Goal: Transaction & Acquisition: Purchase product/service

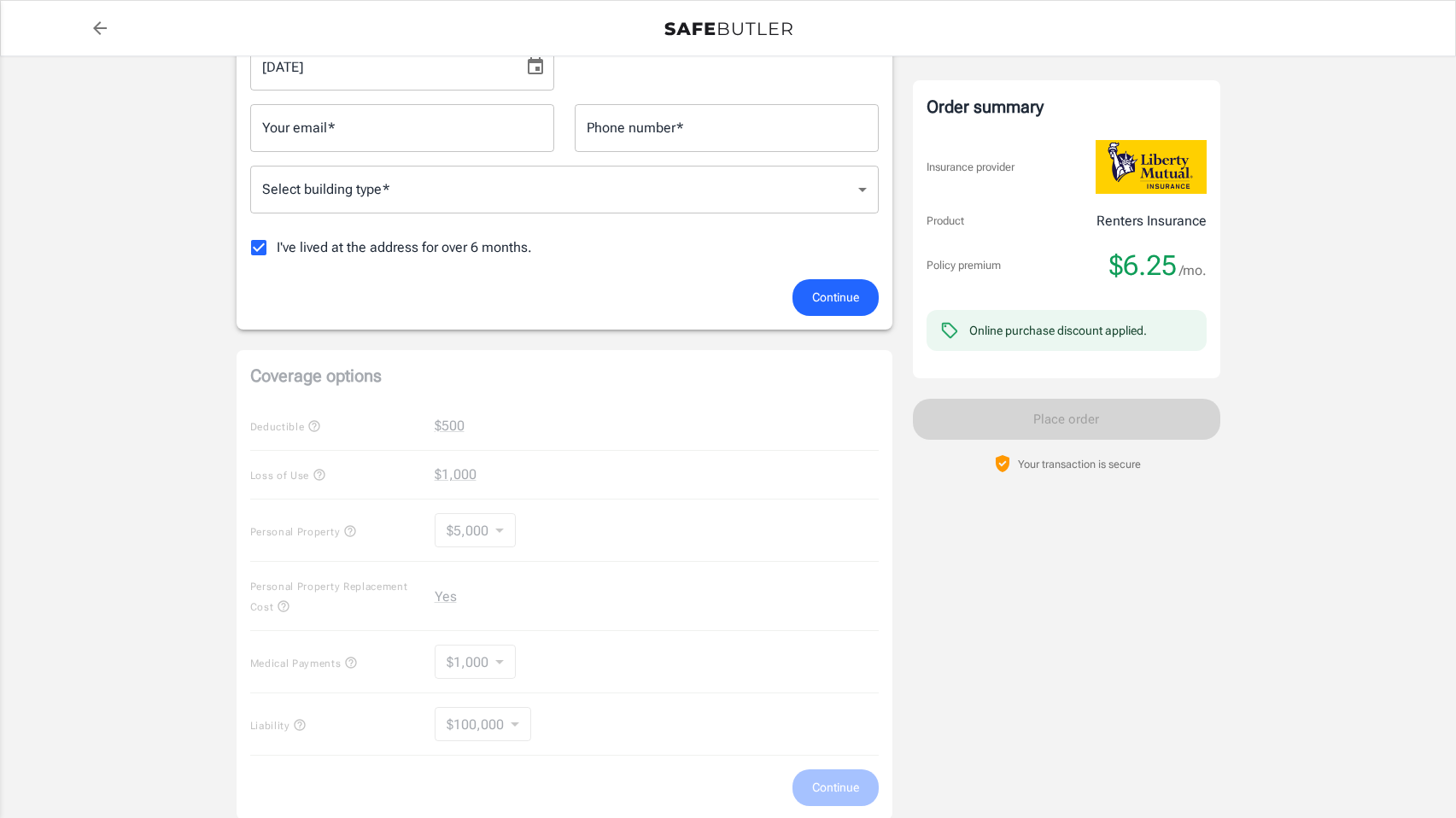
scroll to position [267, 0]
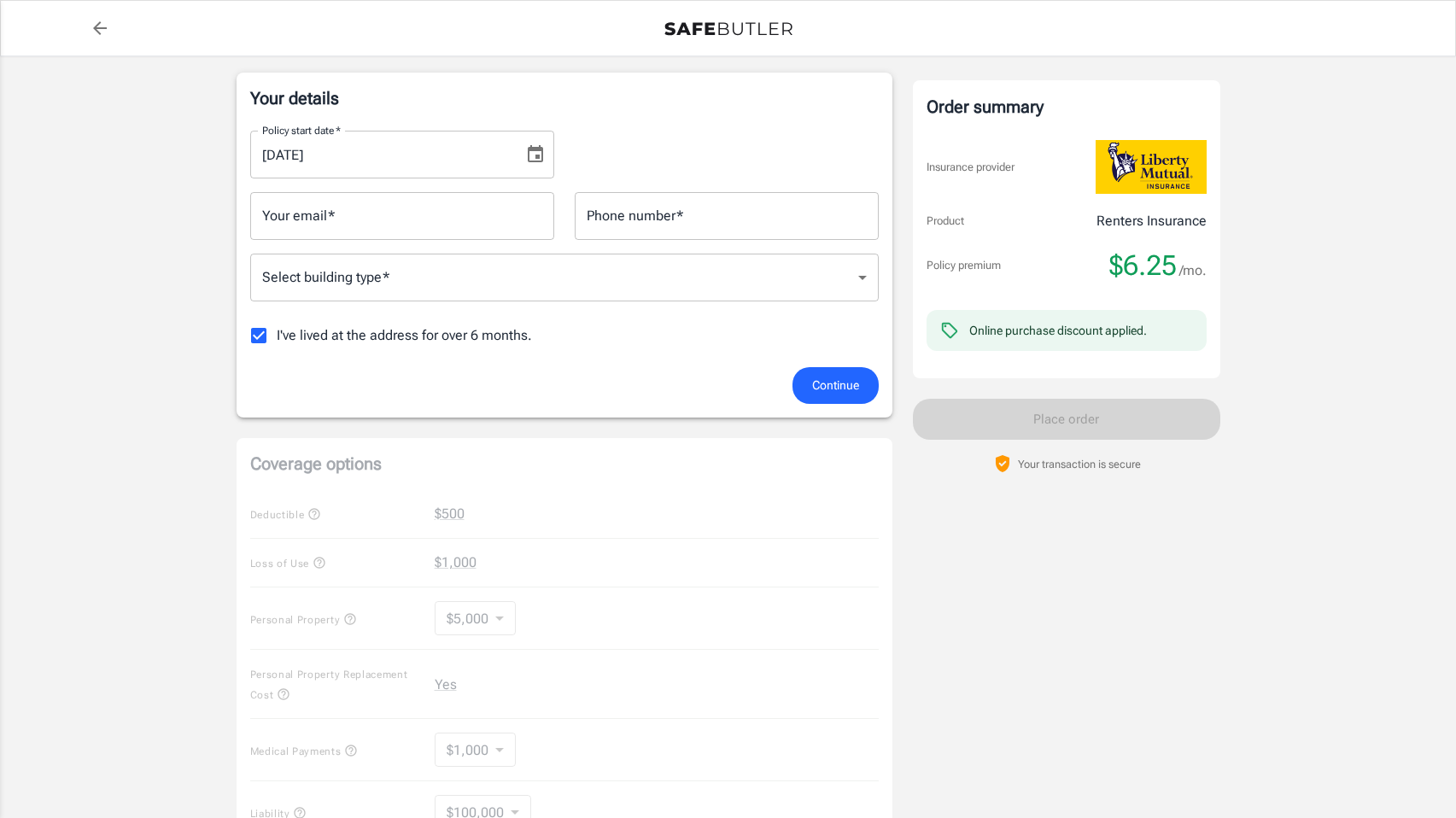
click at [446, 515] on div "Coverage options Deductible $500 Loss of Use $1,000 Personal Property $5,000 50…" at bounding box center [565, 673] width 656 height 470
click at [311, 217] on input "Your email   *" at bounding box center [402, 216] width 304 height 48
type input "[EMAIL_ADDRESS][DOMAIN_NAME]"
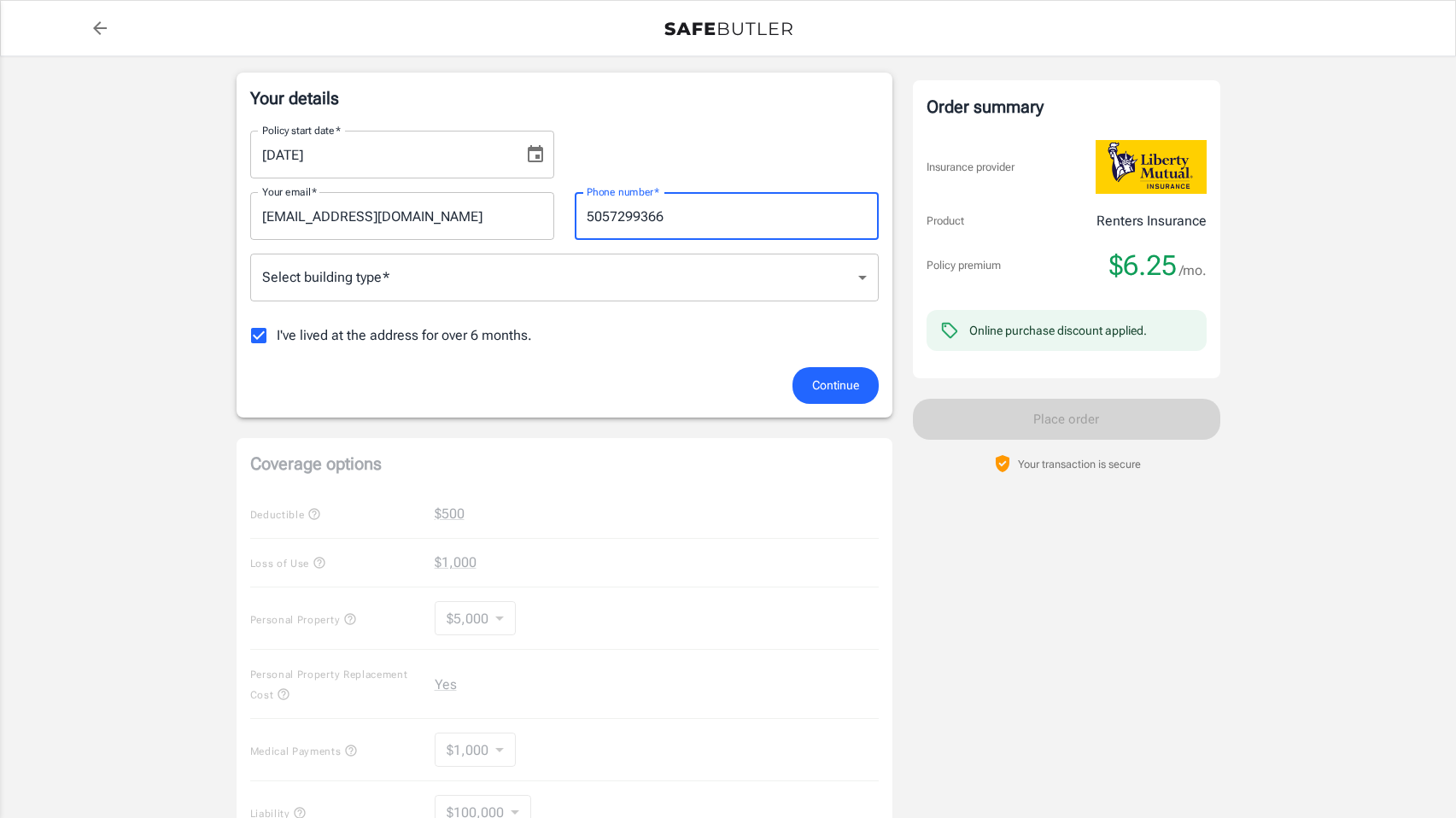
drag, startPoint x: 612, startPoint y: 216, endPoint x: 632, endPoint y: 217, distance: 20.0
click at [632, 217] on input "5057299366" at bounding box center [727, 216] width 304 height 48
type input "5057299366"
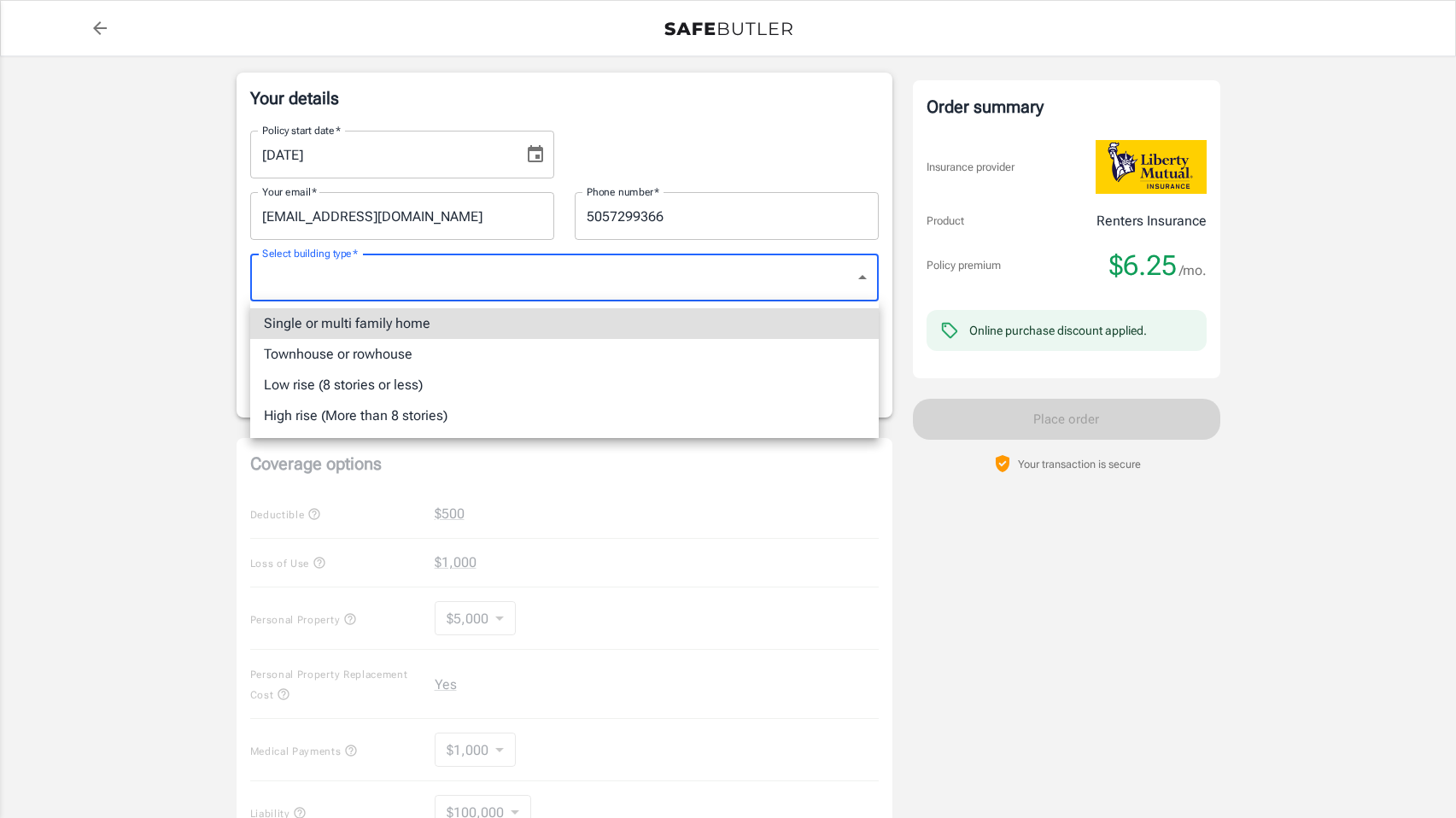
click at [598, 291] on body "Policy premium $ 6.25 /mo Liberty Mutual Renters Insurance [STREET_ADDRESS] You…" at bounding box center [728, 540] width 1456 height 1615
click at [322, 322] on li "Single or multi family home" at bounding box center [565, 323] width 629 height 30
type input "singlefamily"
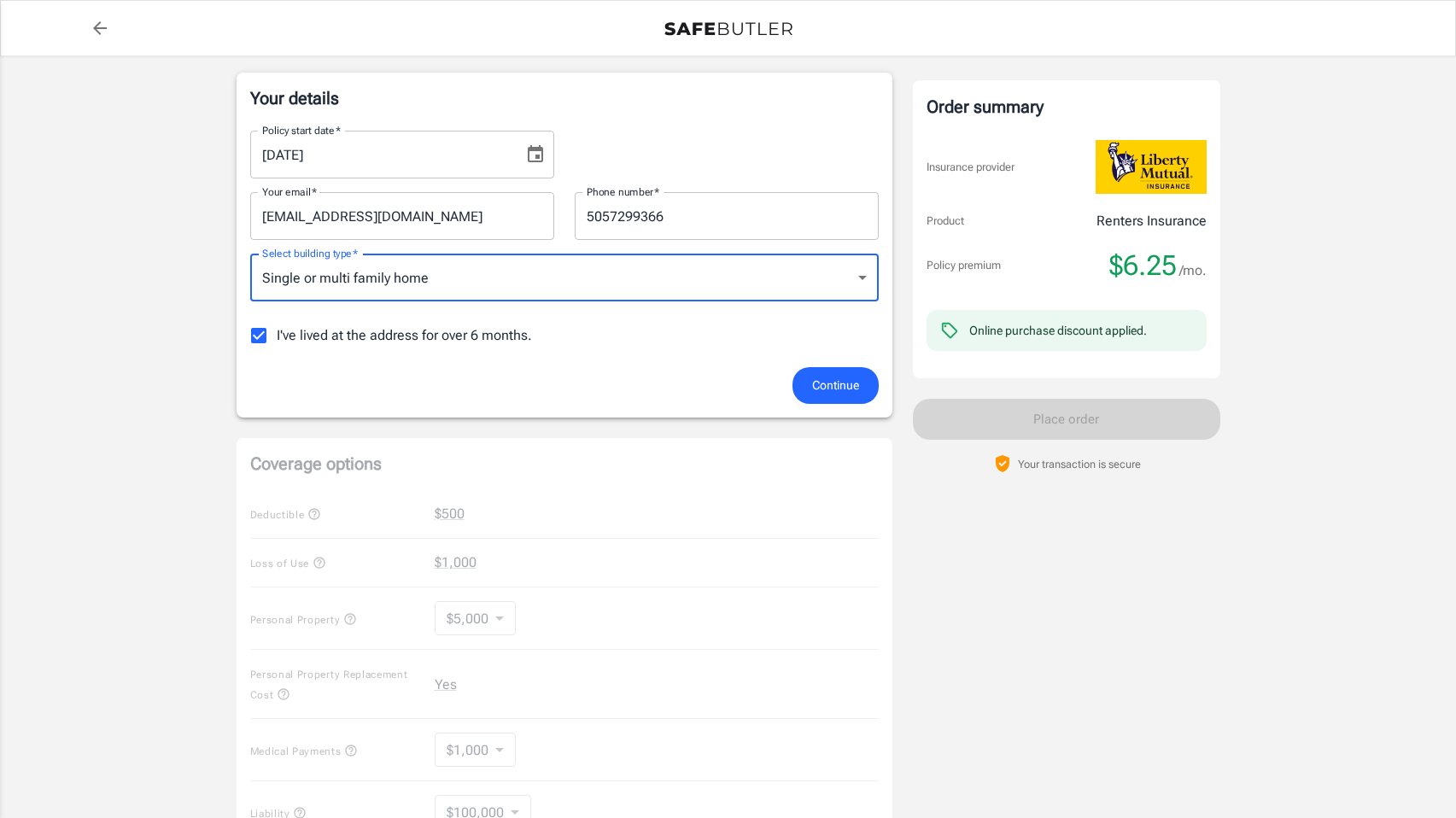
click at [412, 340] on span "I've lived at the address for over 6 months." at bounding box center [405, 335] width 255 height 21
click at [277, 340] on input "I've lived at the address for over 6 months." at bounding box center [259, 336] width 36 height 36
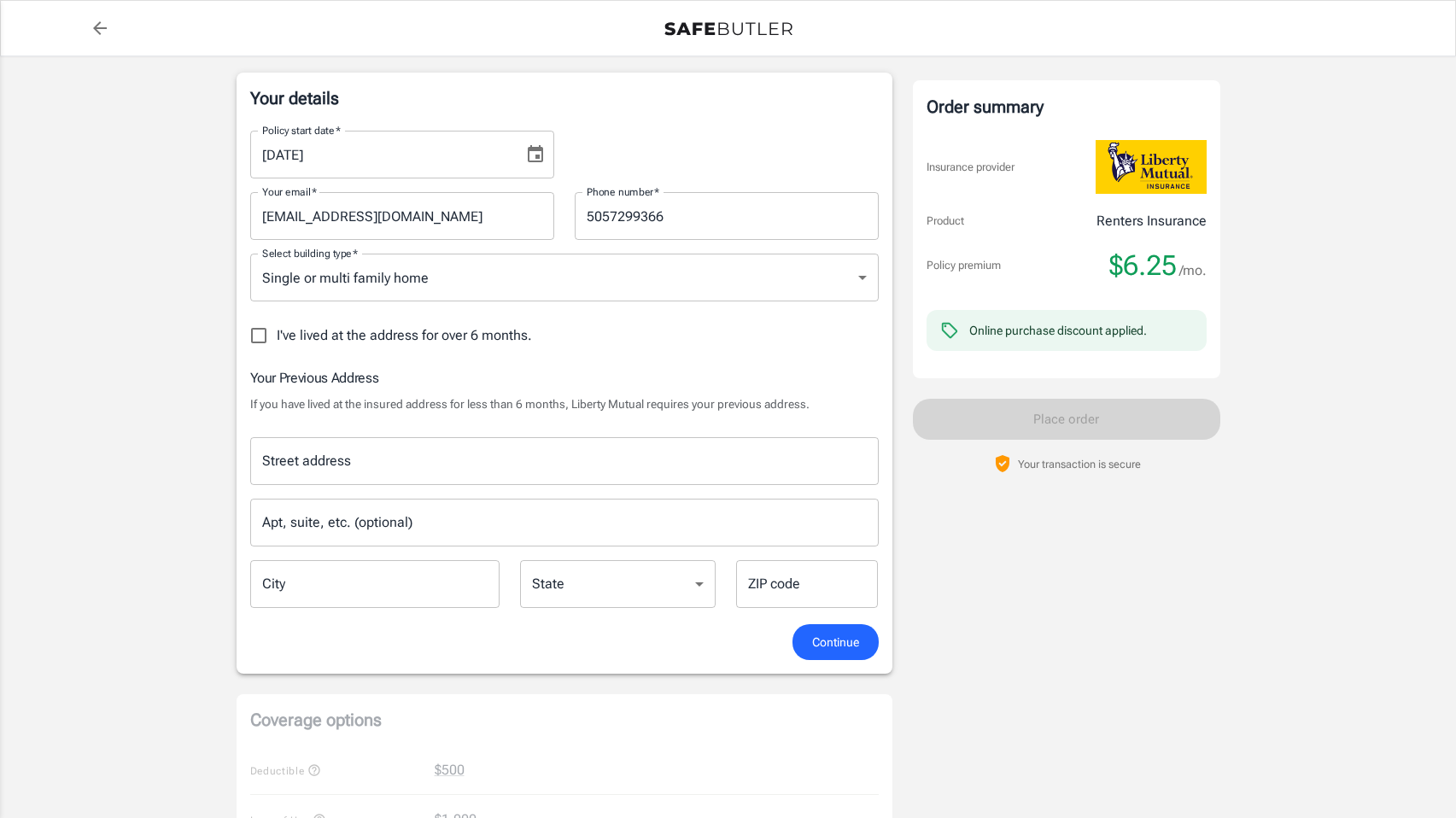
click at [434, 335] on span "I've lived at the address for over 6 months." at bounding box center [405, 335] width 255 height 21
click at [277, 335] on input "I've lived at the address for over 6 months." at bounding box center [259, 336] width 36 height 36
checkbox input "true"
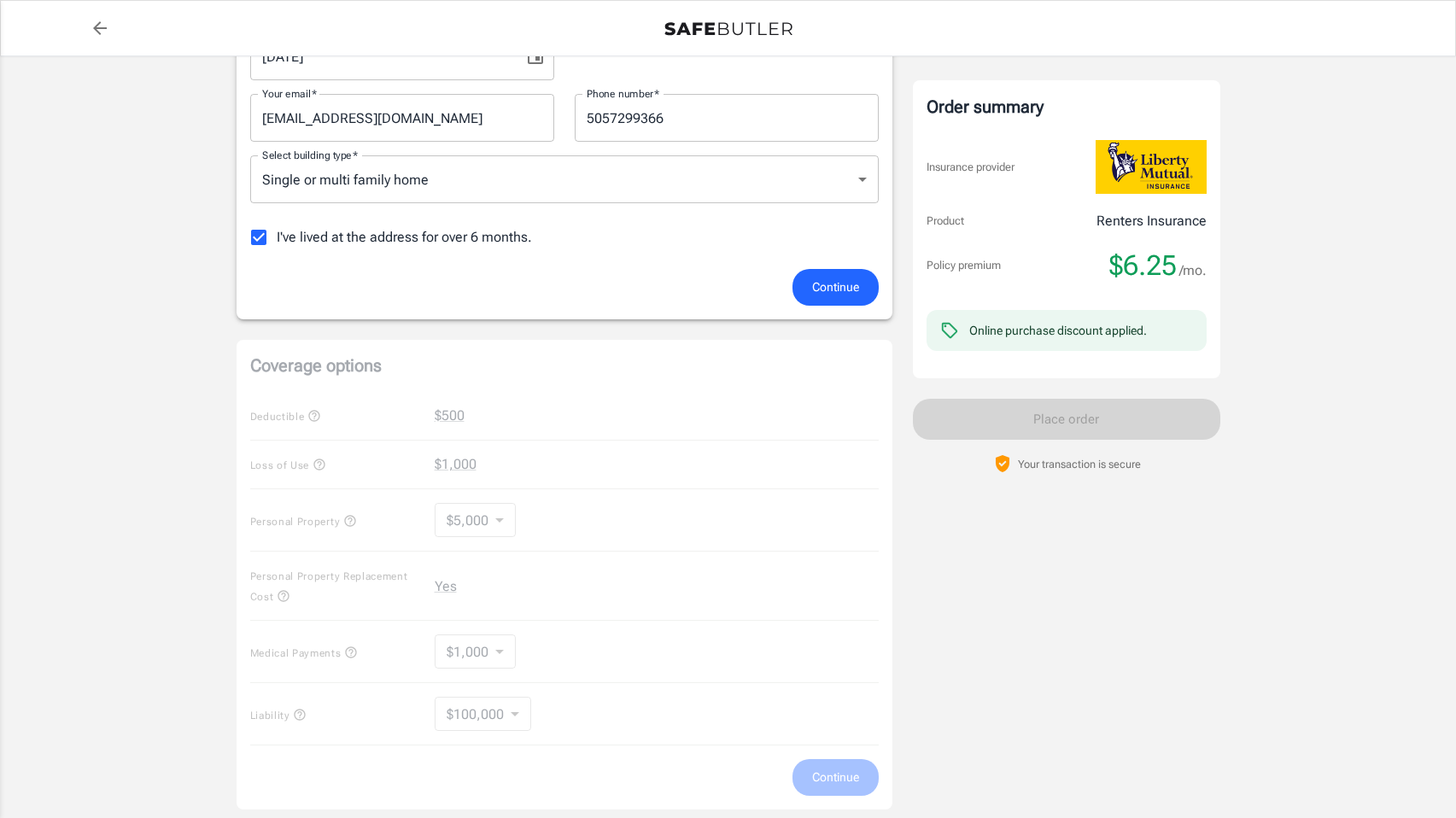
scroll to position [387, 0]
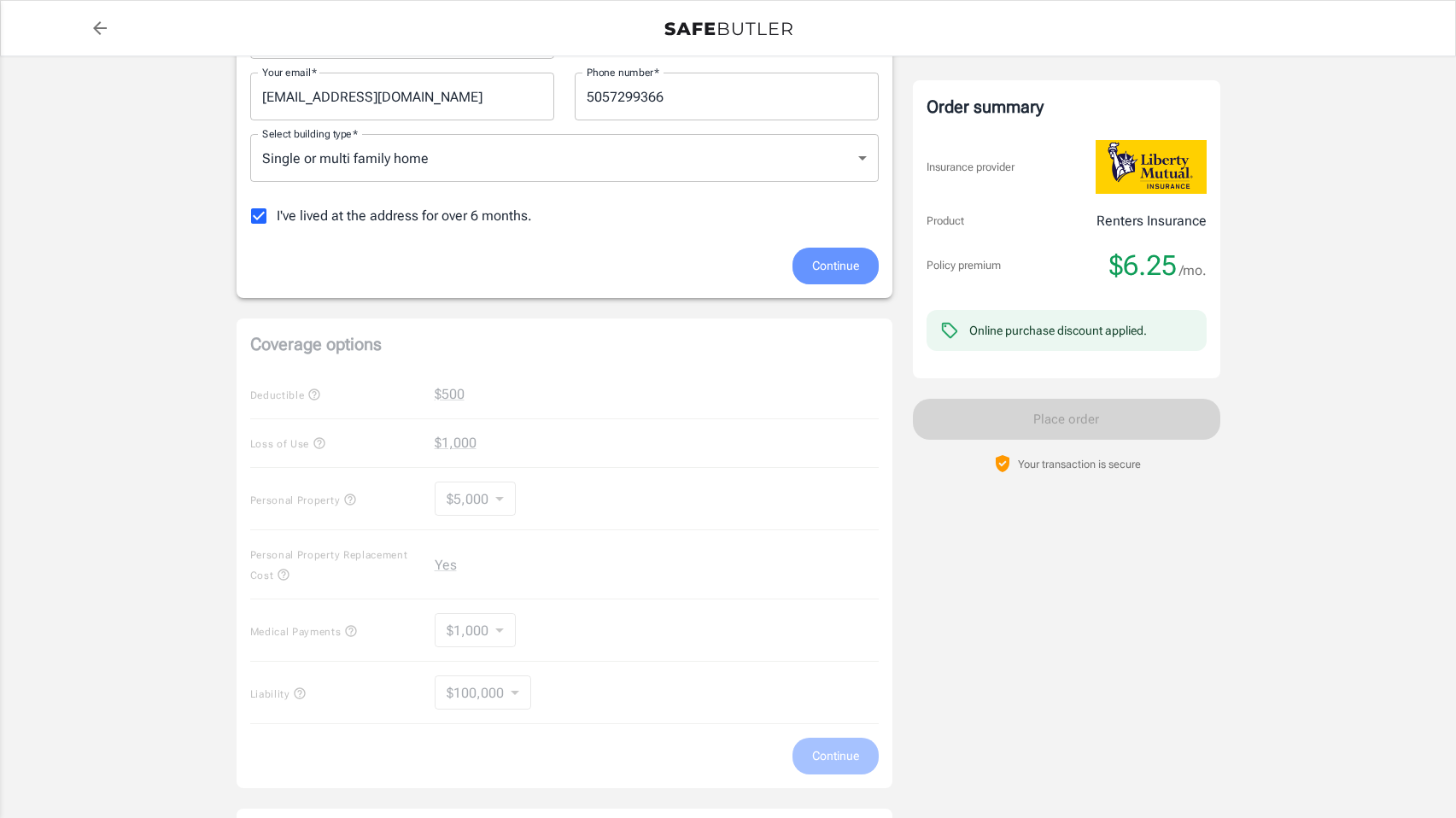
click at [829, 266] on span "Continue" at bounding box center [835, 266] width 47 height 21
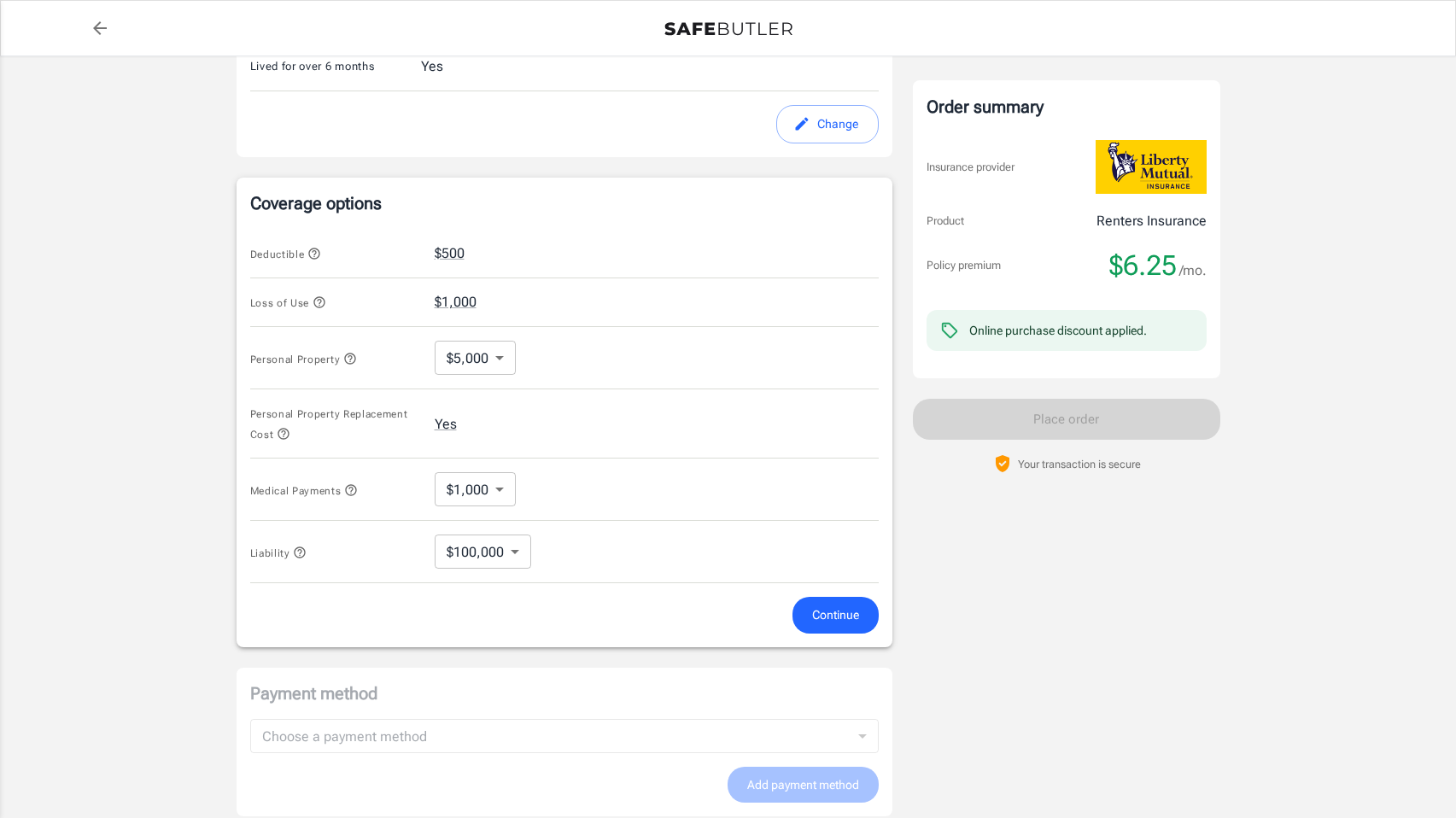
scroll to position [547, 0]
click at [462, 301] on button "$1,000" at bounding box center [456, 298] width 42 height 21
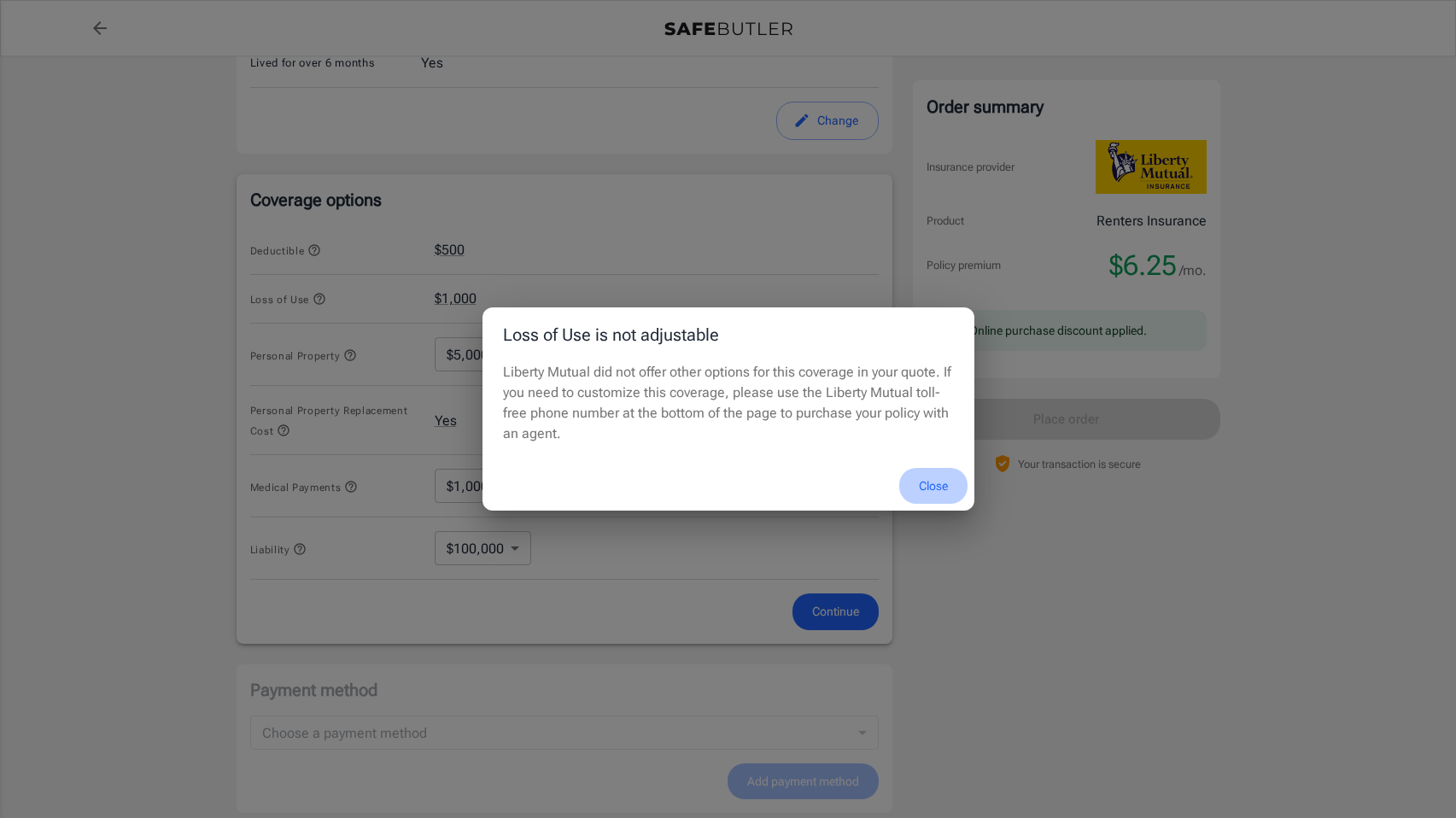
click at [933, 487] on button "Close" at bounding box center [933, 486] width 69 height 37
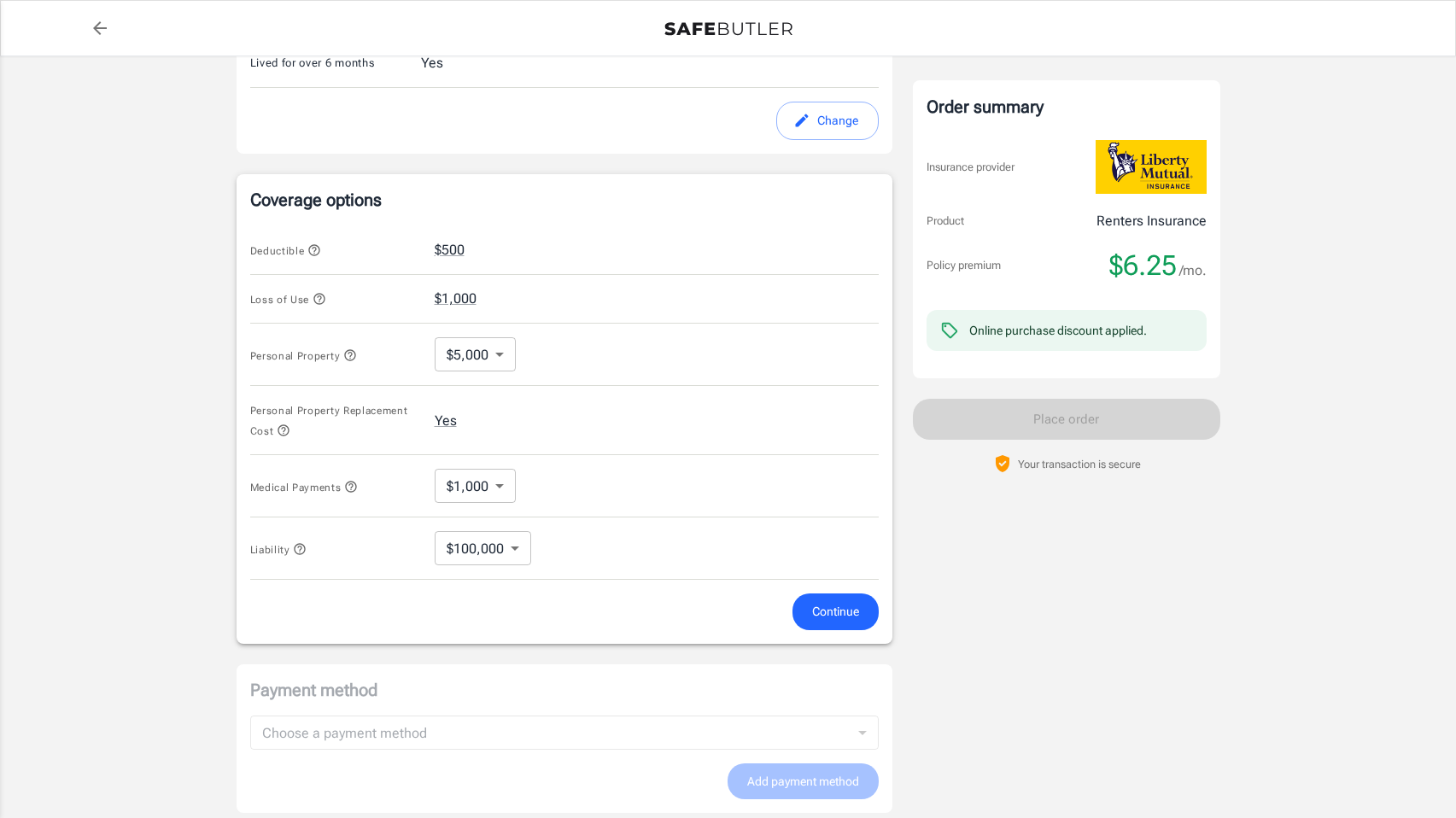
click at [501, 353] on body "Policy premium $ 6.25 /mo Liberty Mutual Renters Insurance [STREET_ADDRESS] You…" at bounding box center [728, 269] width 1456 height 1631
click at [471, 547] on li "$50,000" at bounding box center [475, 548] width 85 height 30
type input "50000"
click at [473, 500] on body "Policy premium $ 6.25 /mo Liberty Mutual Renters Insurance [STREET_ADDRESS] You…" at bounding box center [728, 269] width 1456 height 1631
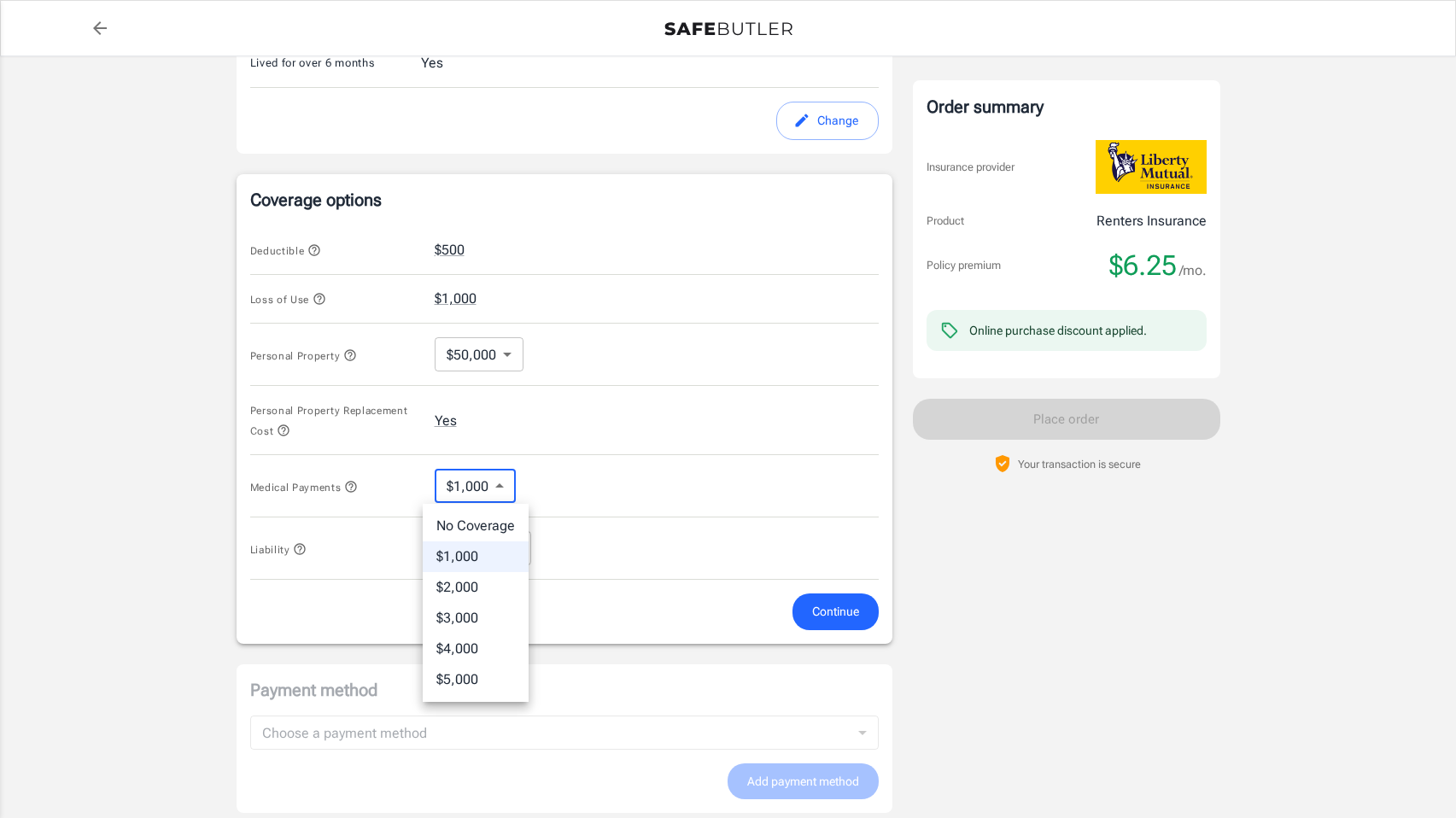
click at [468, 518] on li "No Coverage" at bounding box center [475, 526] width 106 height 30
type input "No Coverage"
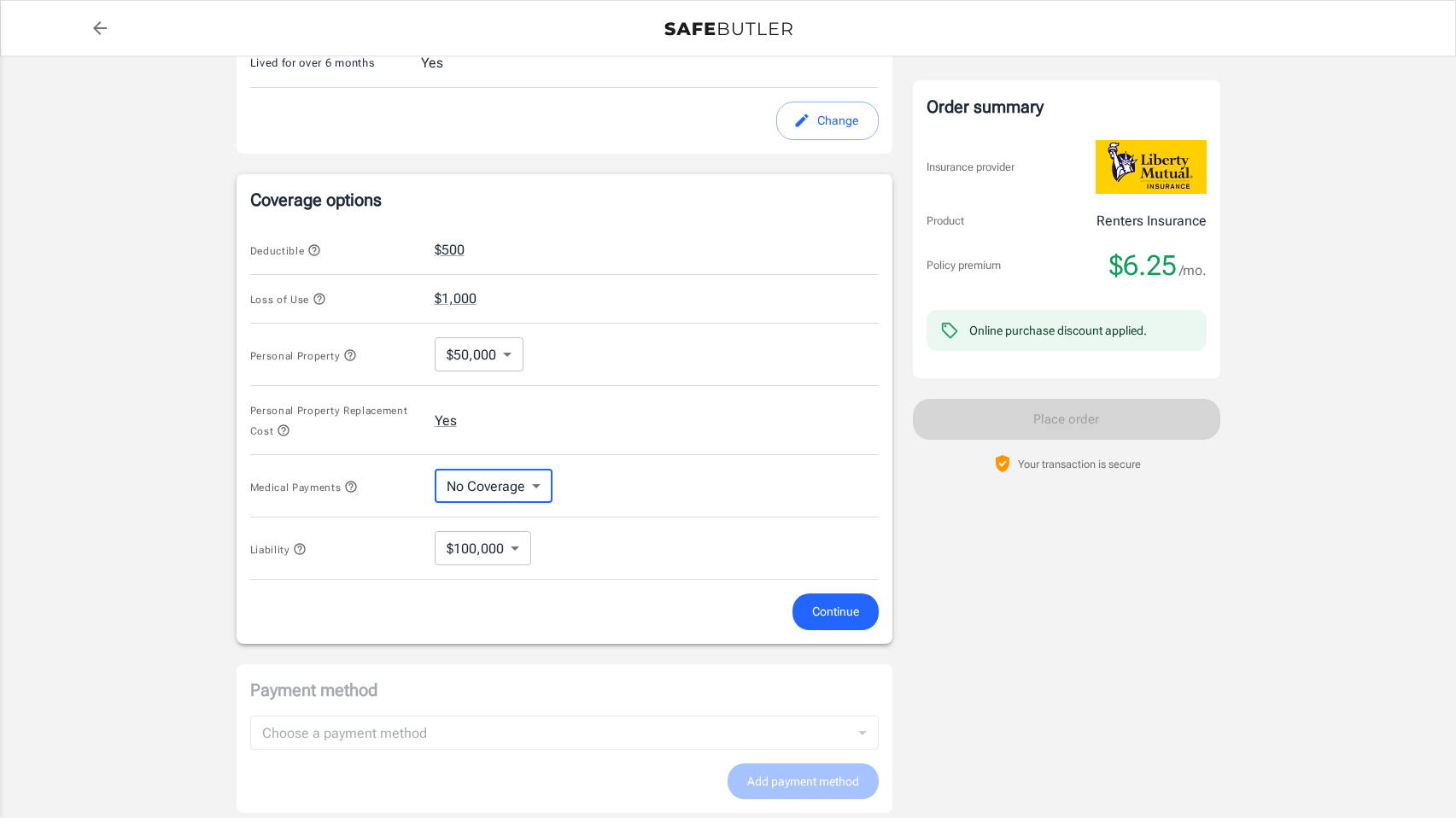
click at [464, 545] on body "Policy premium $ 6.25 /mo Liberty Mutual Renters Insurance [STREET_ADDRESS] You…" at bounding box center [728, 269] width 1456 height 1631
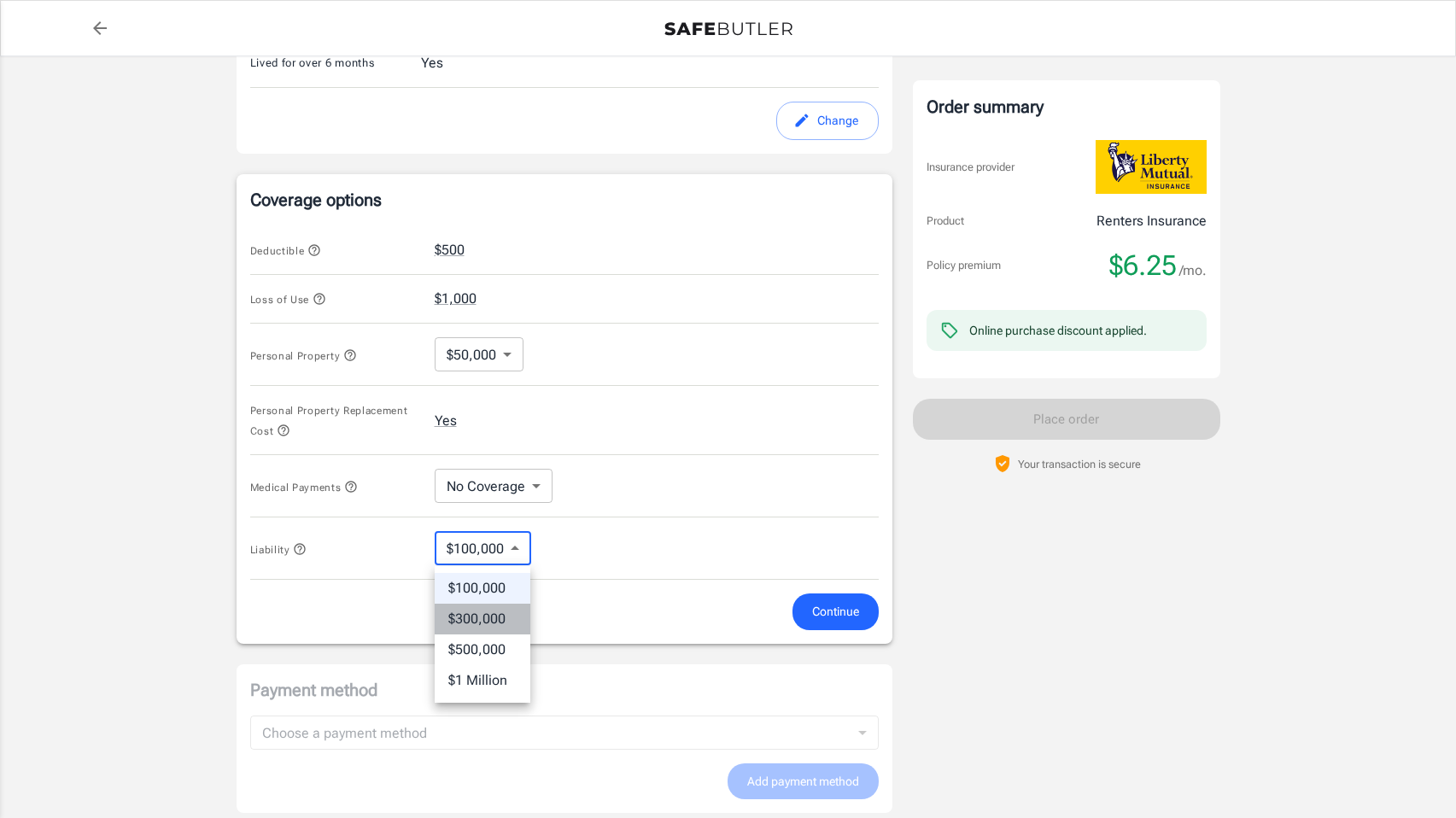
click at [461, 624] on li "$300,000" at bounding box center [482, 619] width 96 height 30
type input "300000"
click at [822, 615] on span "Continue" at bounding box center [835, 612] width 47 height 21
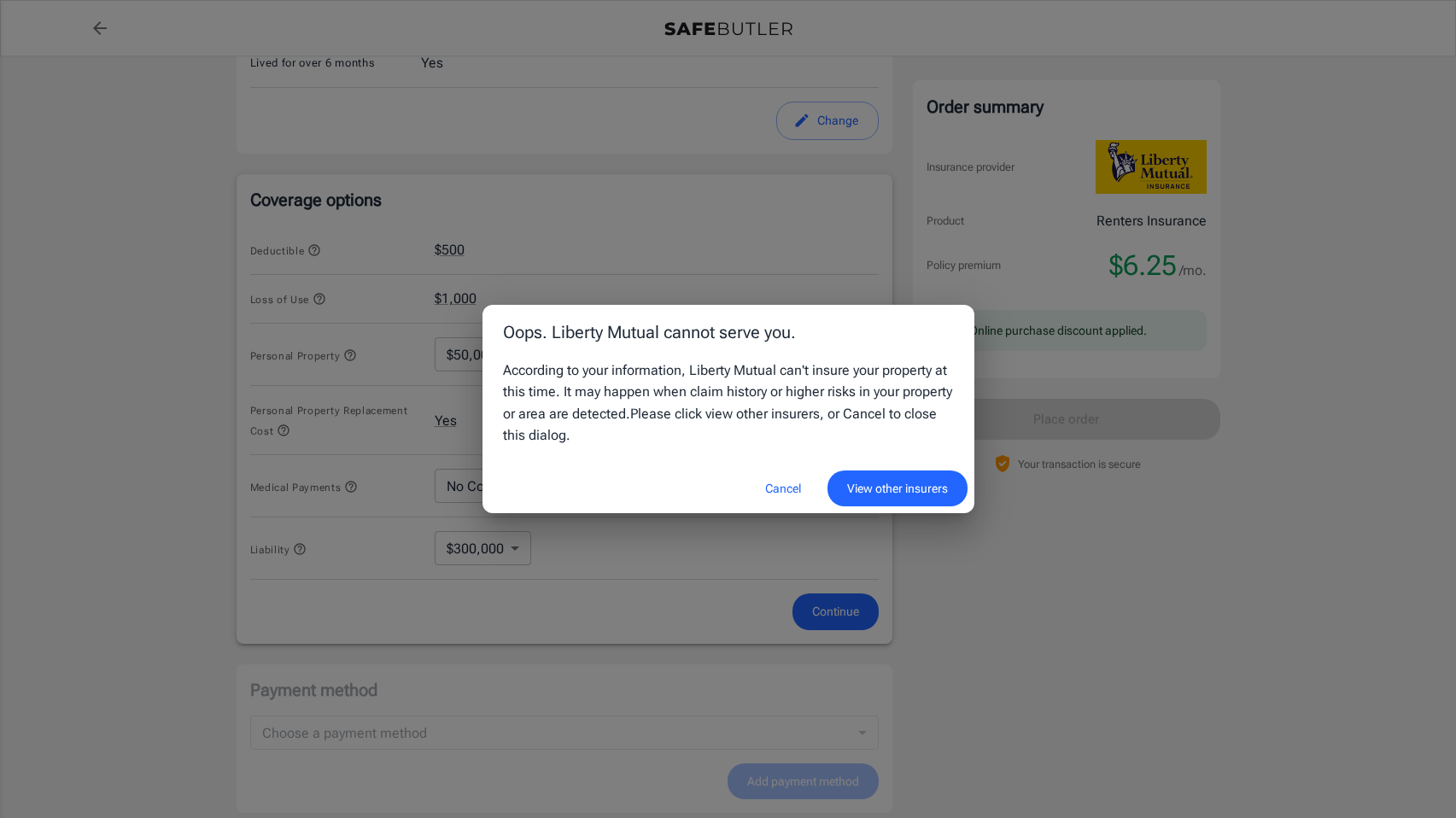
click at [772, 488] on button "Cancel" at bounding box center [783, 488] width 75 height 37
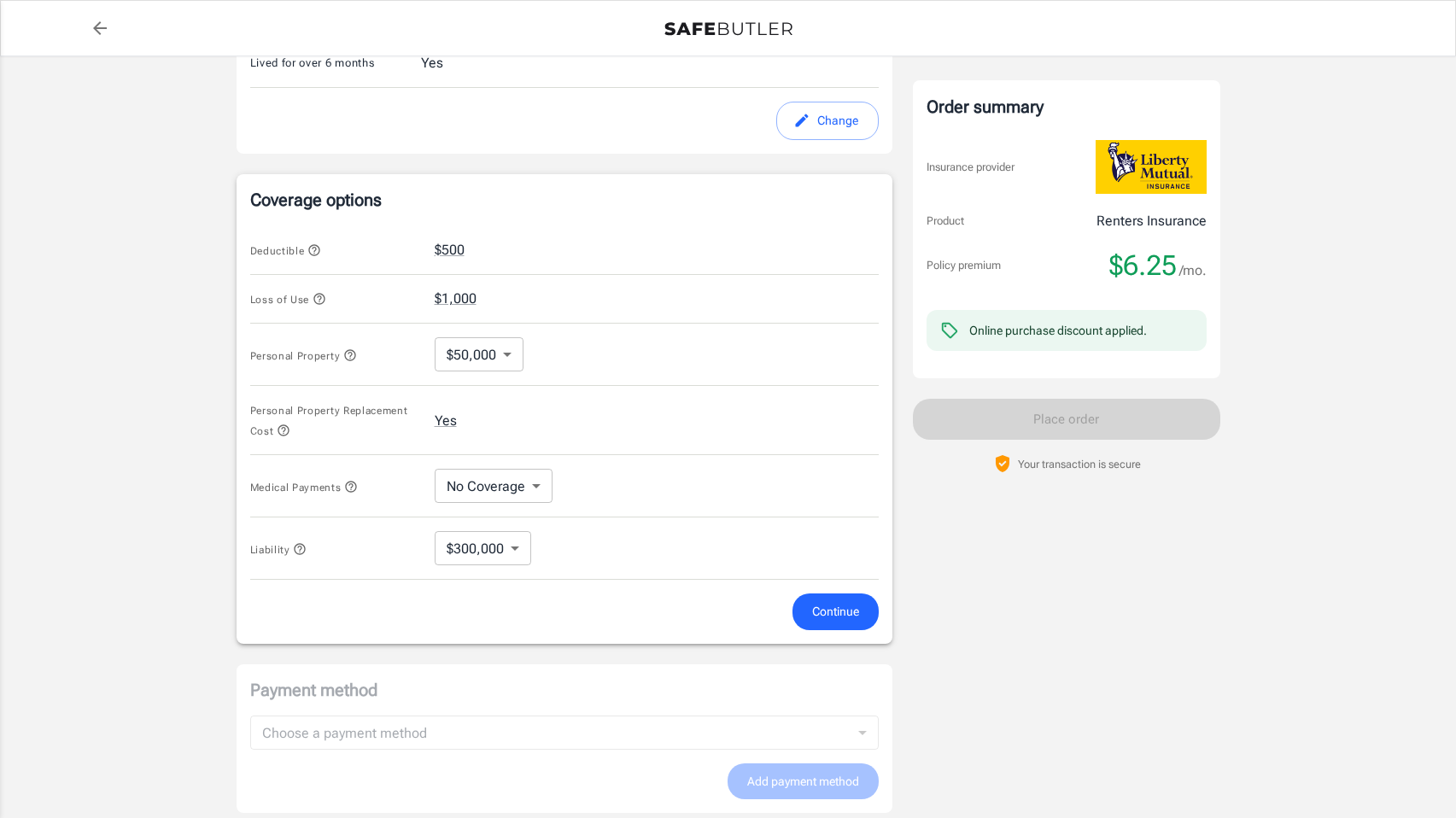
click at [506, 357] on body "Policy premium $ 6.25 /mo Liberty Mutual Renters Insurance [STREET_ADDRESS] You…" at bounding box center [728, 269] width 1456 height 1631
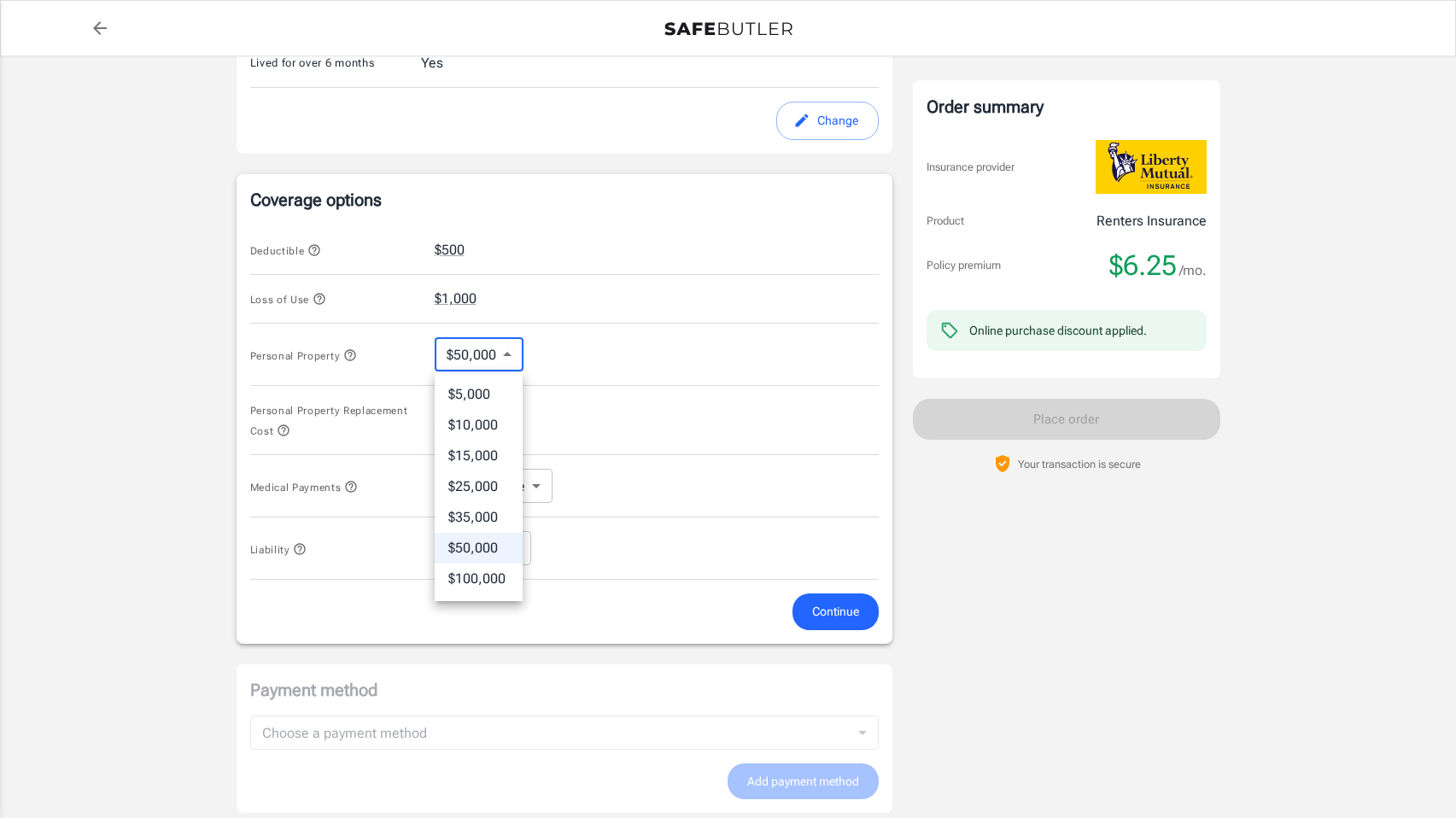
click at [466, 488] on li "$25,000" at bounding box center [479, 487] width 88 height 30
type input "25000"
click at [818, 608] on span "Continue" at bounding box center [835, 612] width 47 height 21
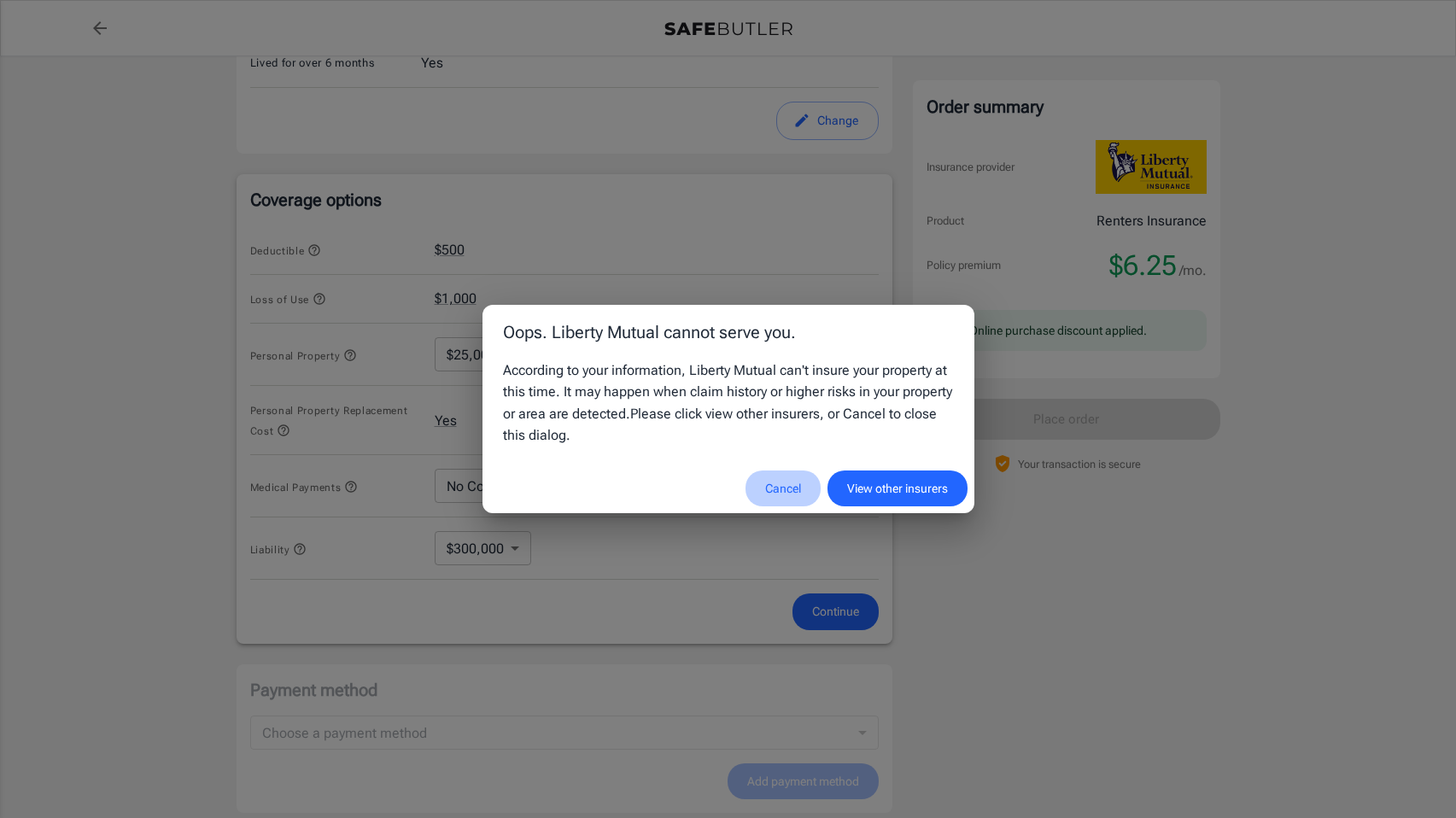
click at [788, 491] on button "Cancel" at bounding box center [783, 488] width 75 height 37
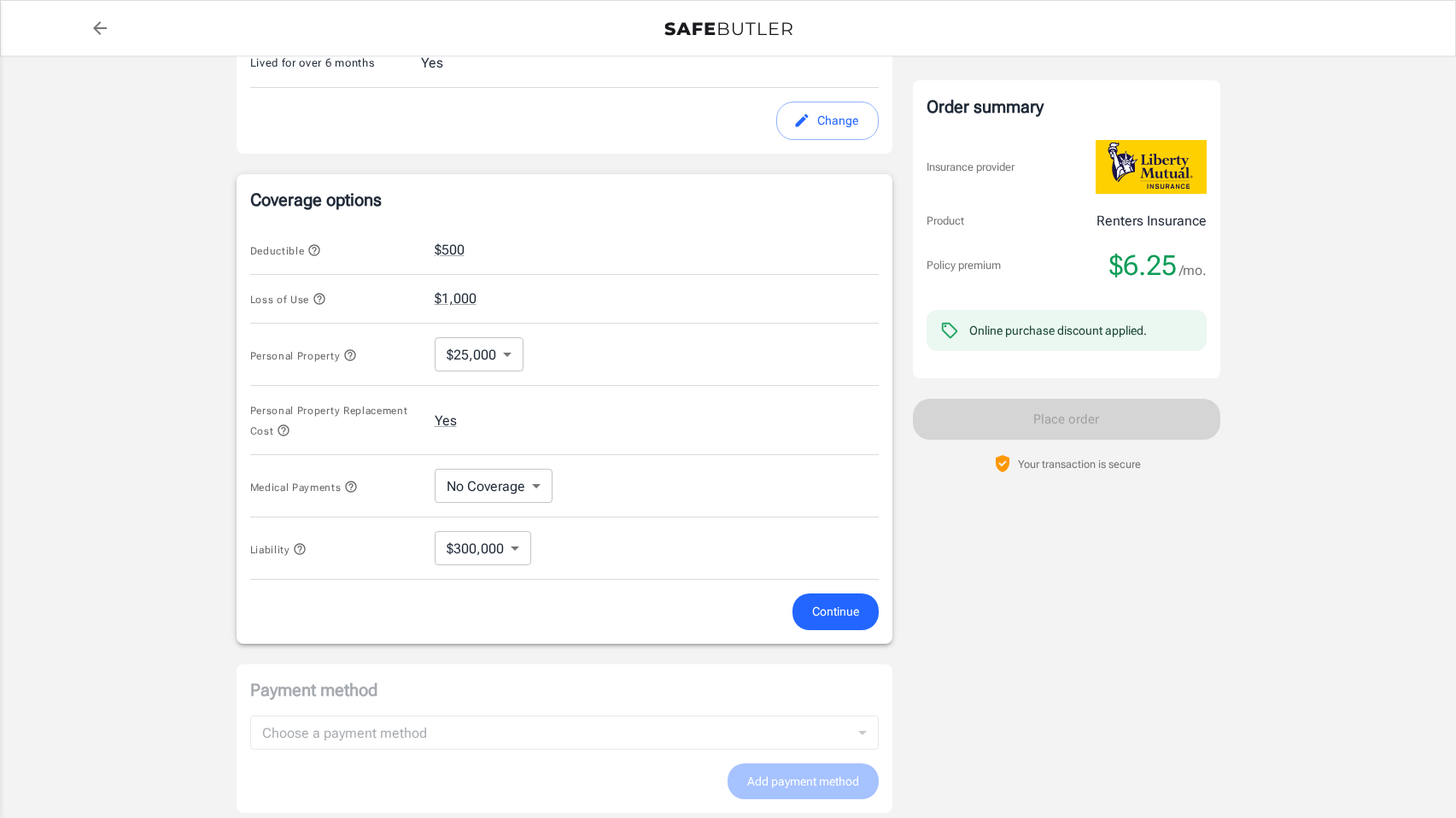
click at [498, 544] on body "Policy premium $ 6.25 /mo Liberty Mutual Renters Insurance [STREET_ADDRESS] You…" at bounding box center [728, 269] width 1456 height 1631
click at [476, 589] on li "$100,000" at bounding box center [482, 588] width 96 height 30
type input "100000"
click at [506, 346] on body "Policy premium $ 6.25 /mo Liberty Mutual Renters Insurance [STREET_ADDRESS] You…" at bounding box center [728, 269] width 1456 height 1631
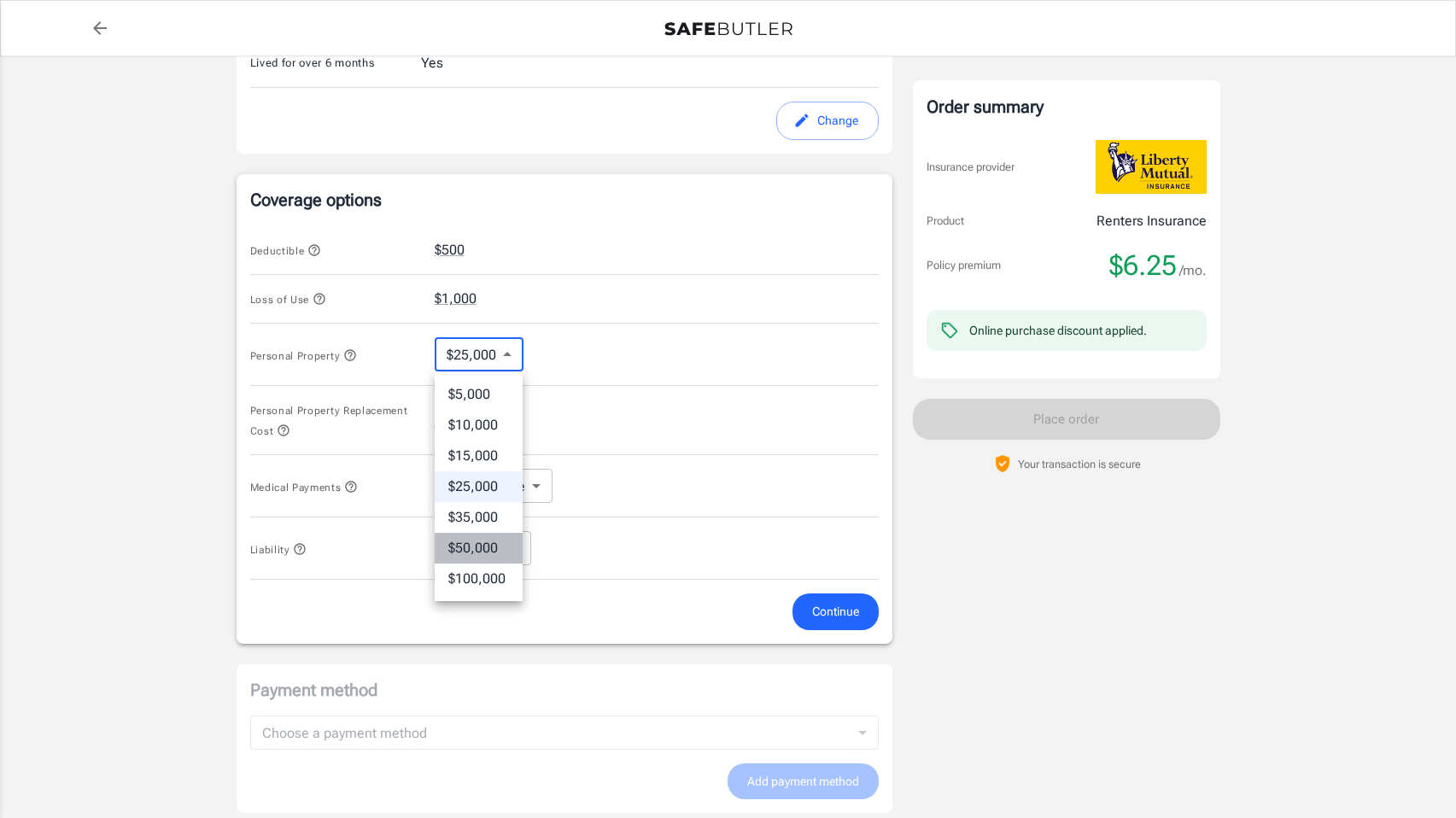
click at [483, 548] on li "$50,000" at bounding box center [479, 548] width 88 height 30
type input "50000"
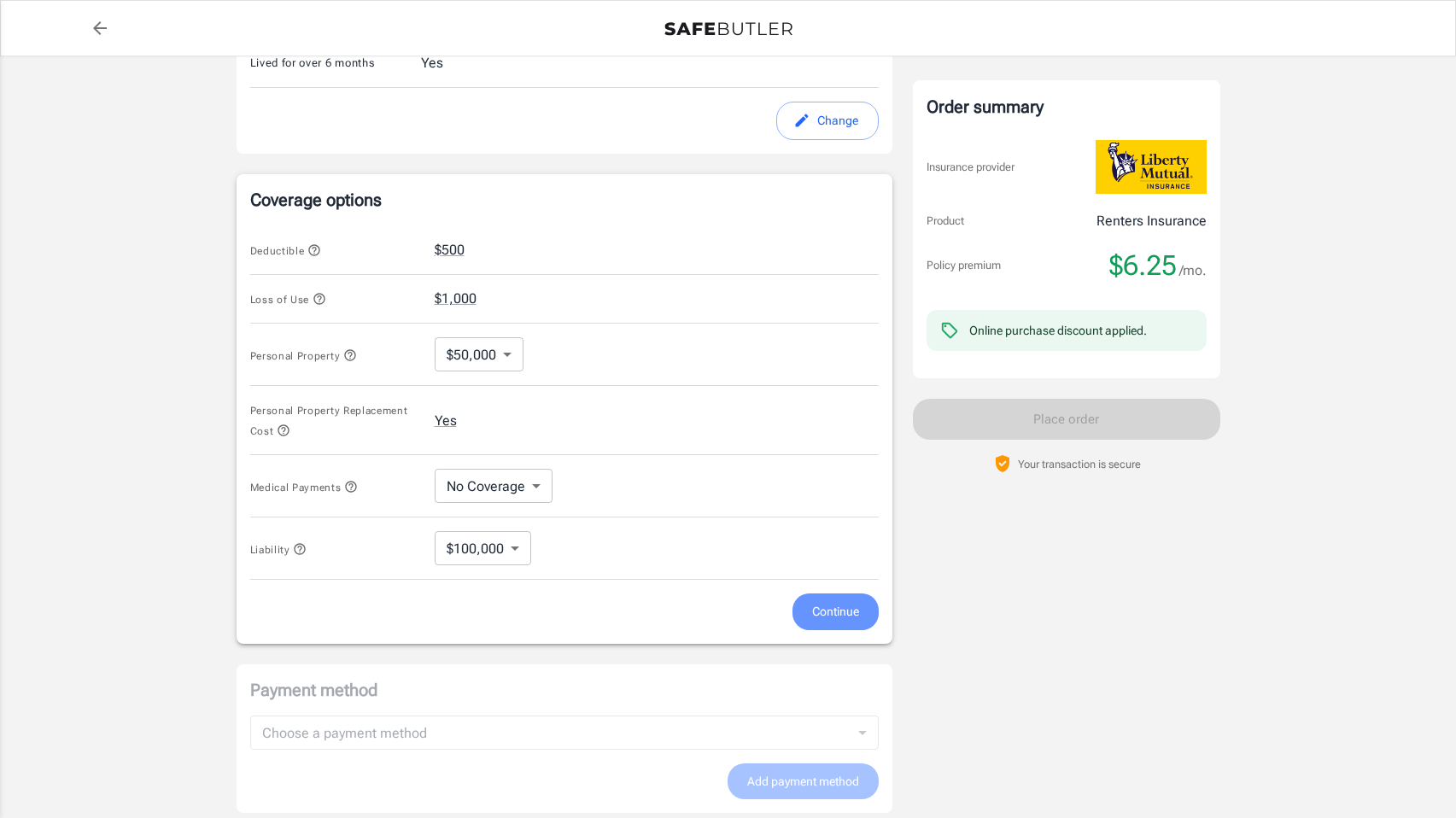
click at [817, 614] on span "Continue" at bounding box center [835, 612] width 47 height 21
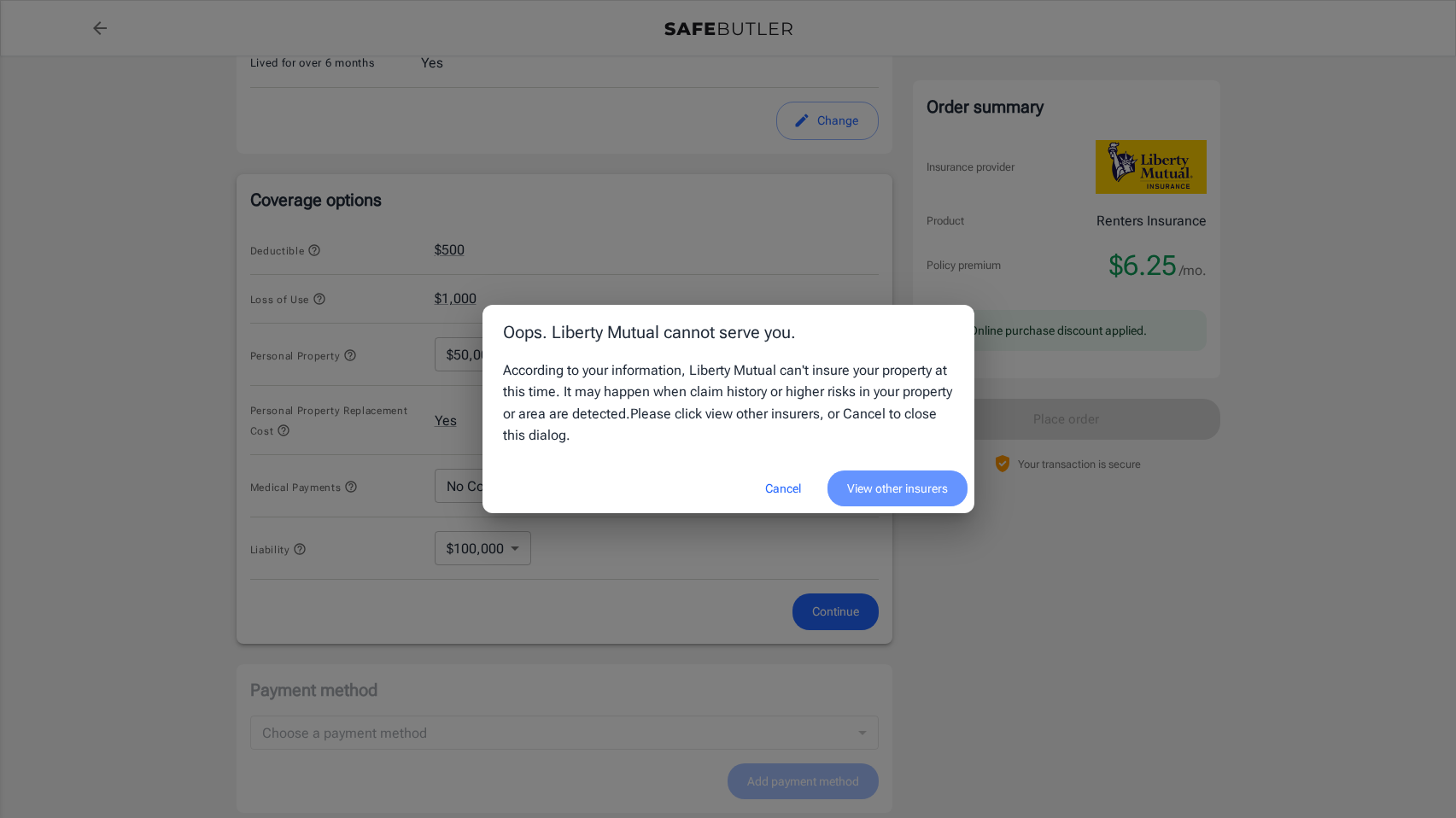
click at [900, 476] on button "View other insurers" at bounding box center [898, 488] width 140 height 37
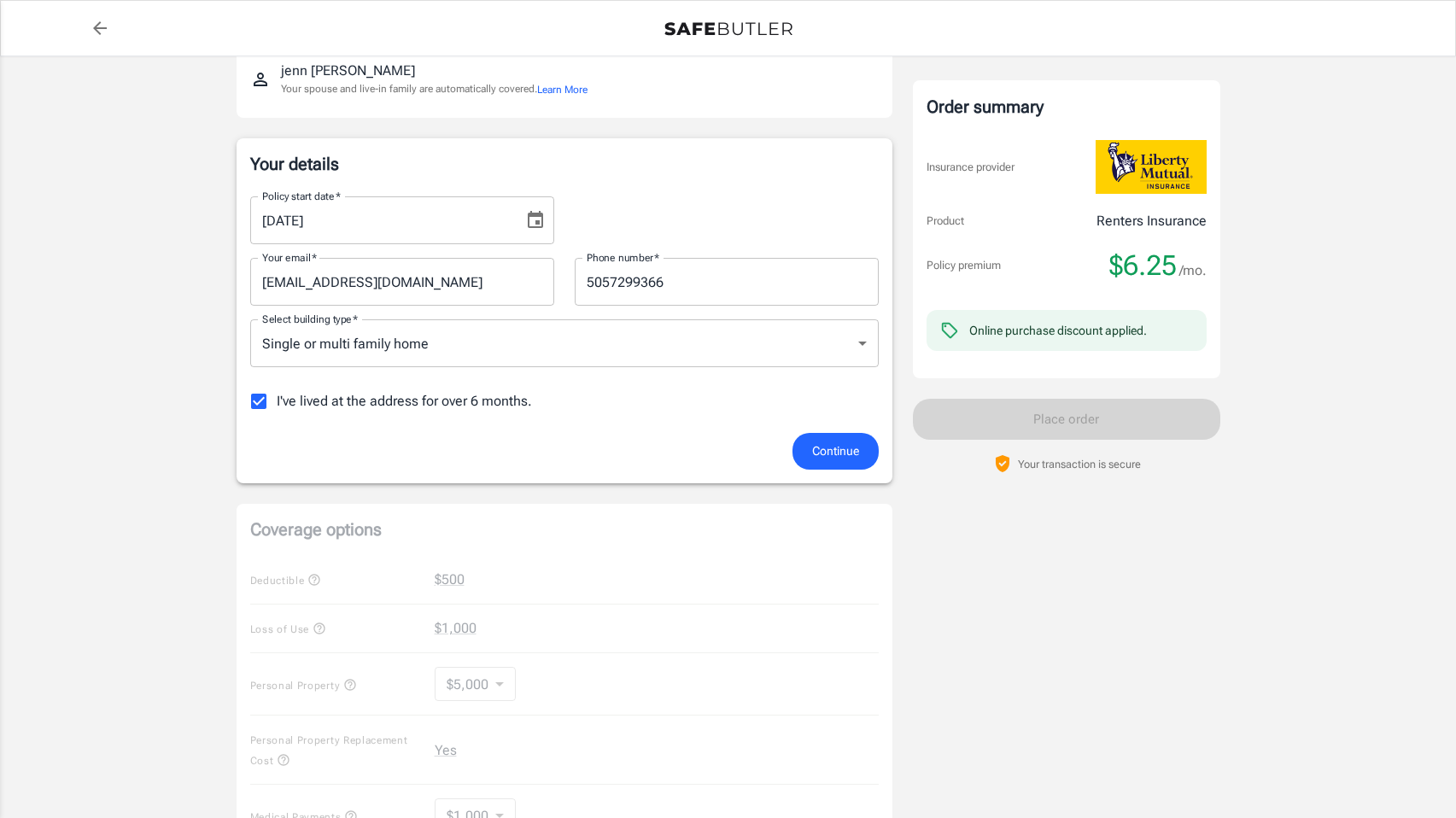
scroll to position [317, 0]
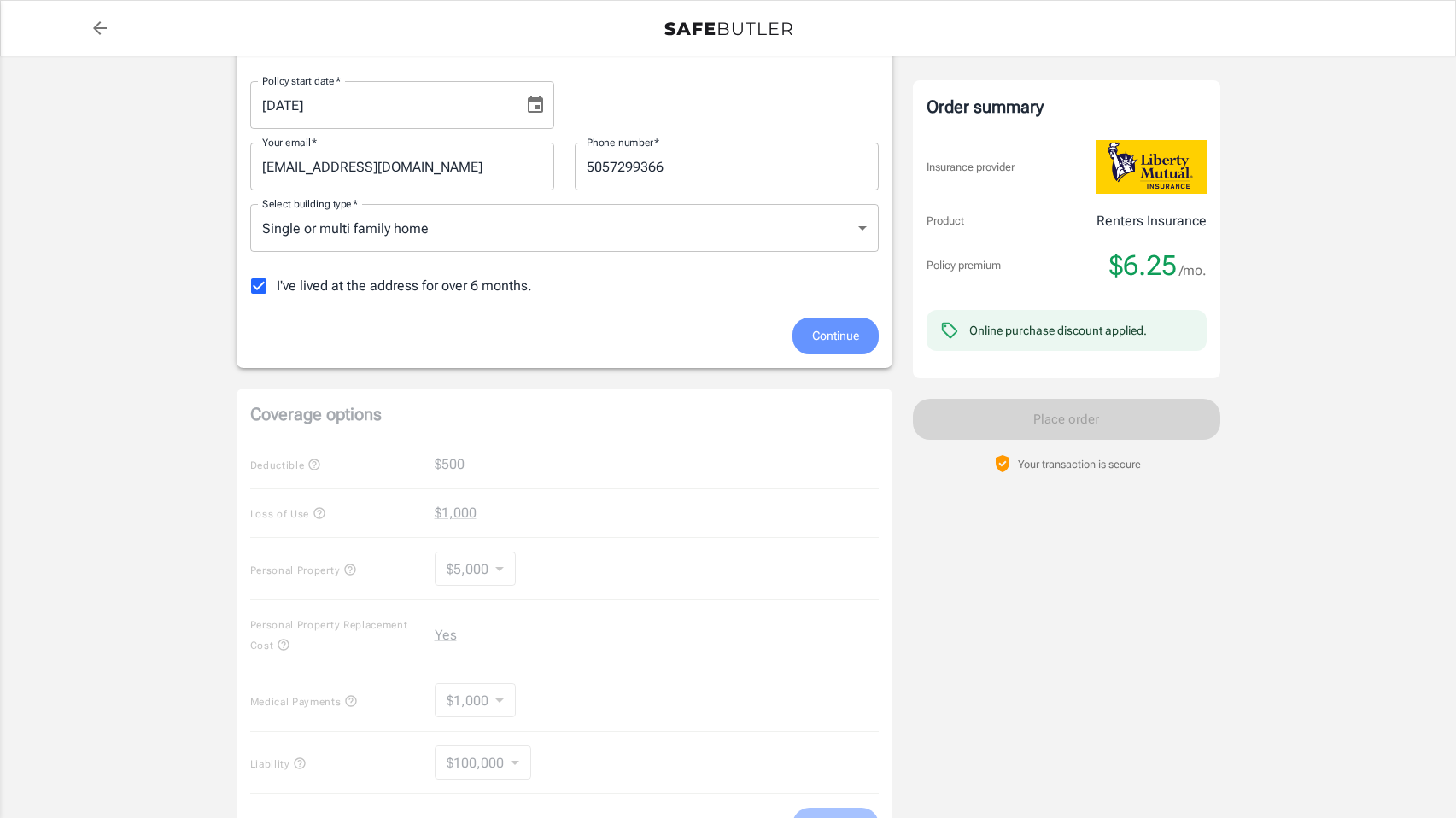
click at [807, 342] on button "Continue" at bounding box center [835, 336] width 87 height 37
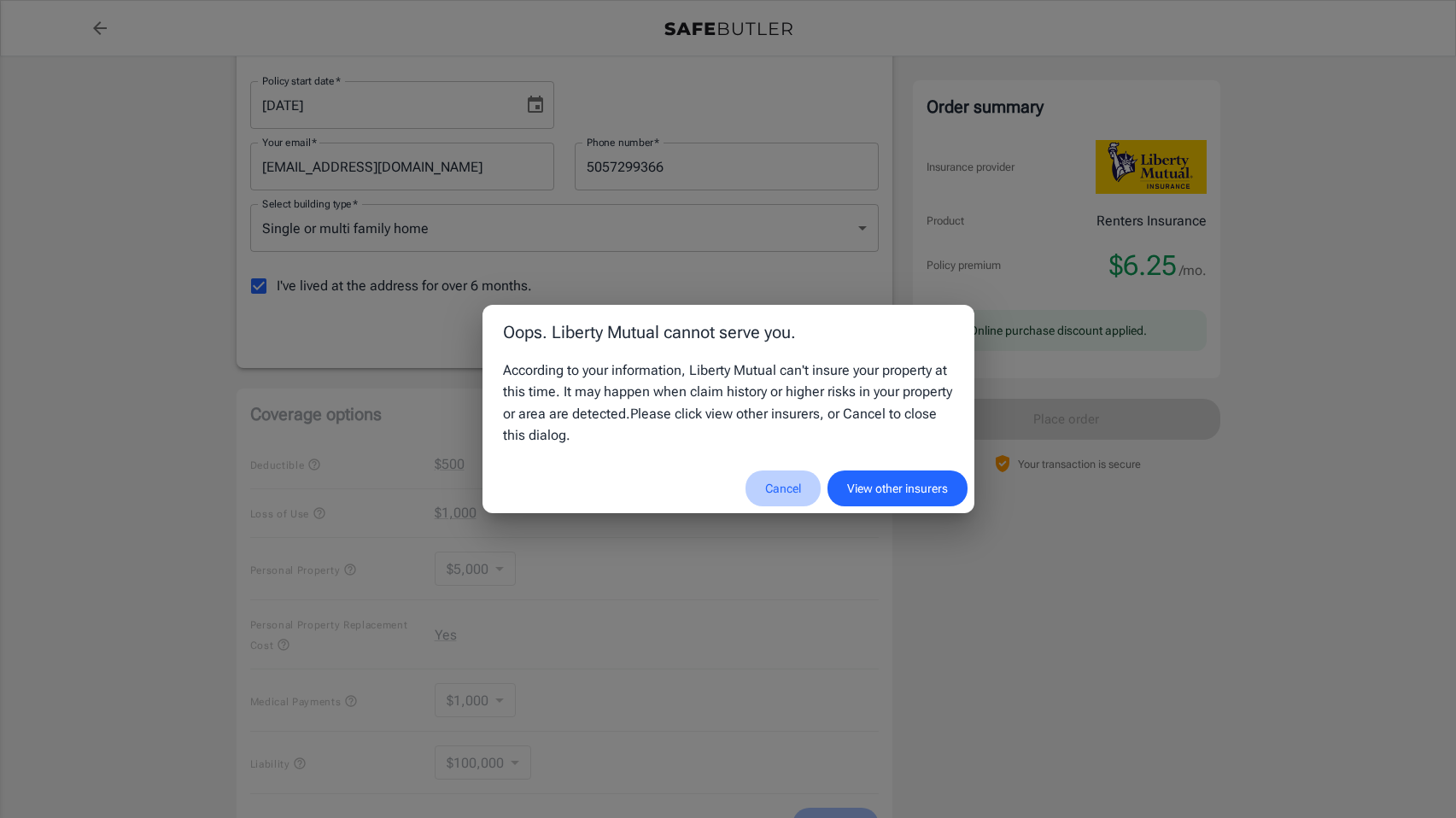
click at [772, 491] on button "Cancel" at bounding box center [783, 488] width 75 height 37
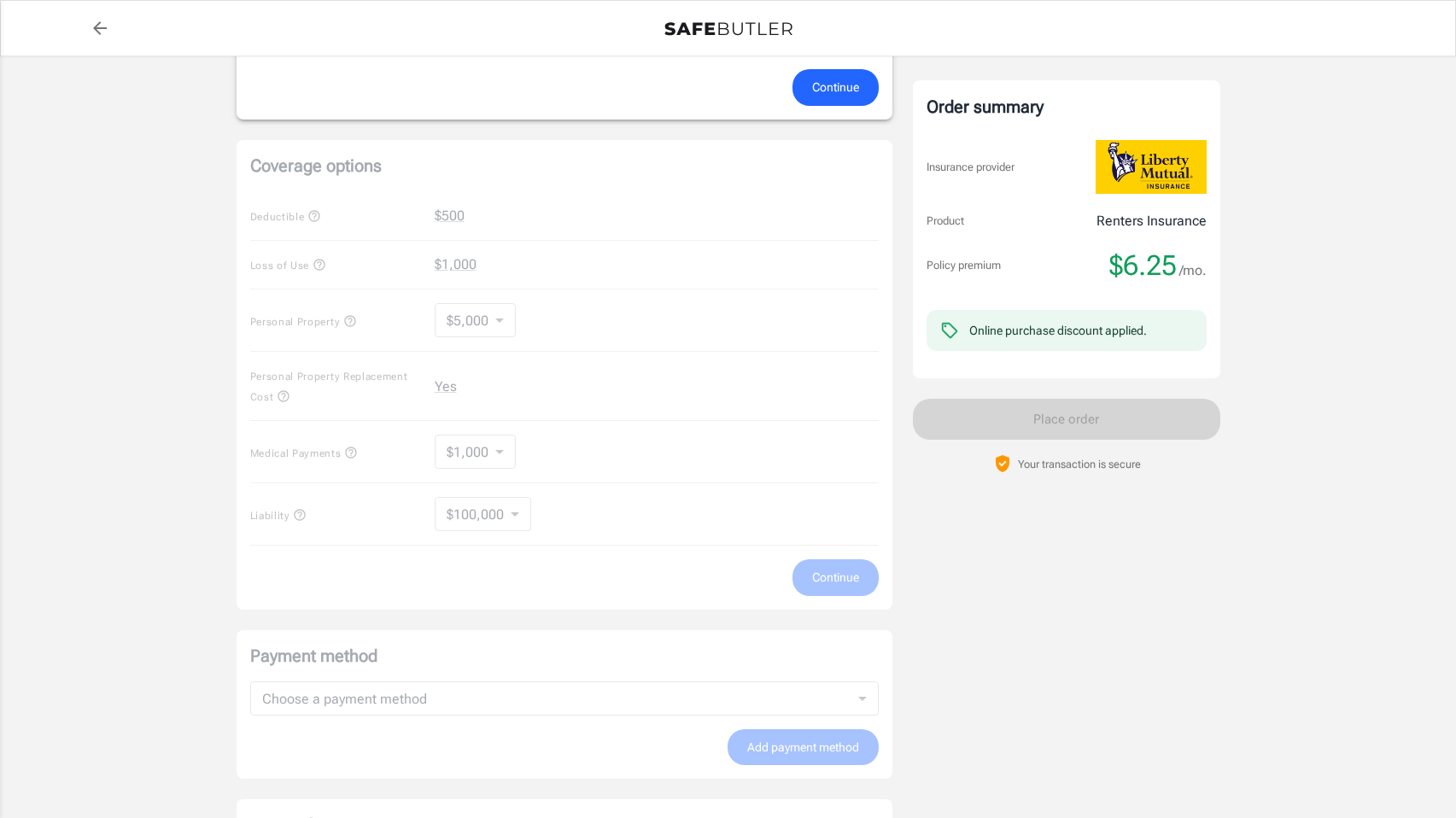
scroll to position [620, 0]
